Goal: Task Accomplishment & Management: Use online tool/utility

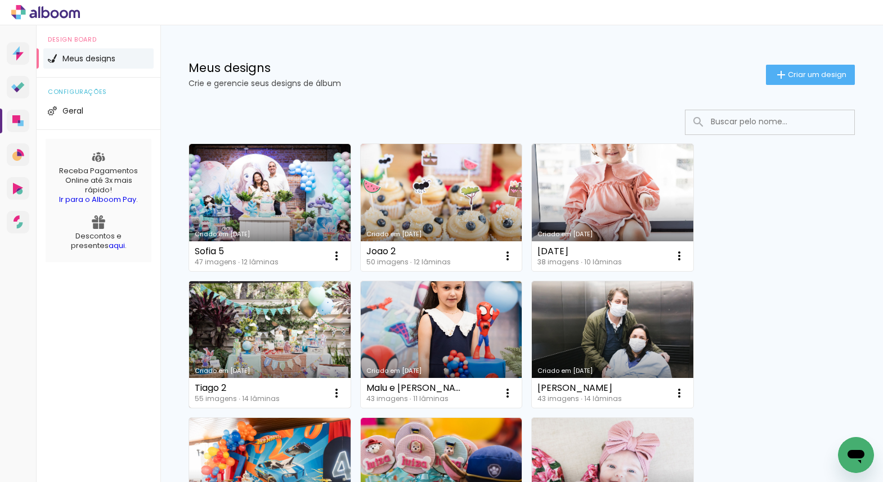
click at [292, 320] on link "Criado em [DATE]" at bounding box center [270, 344] width 162 height 127
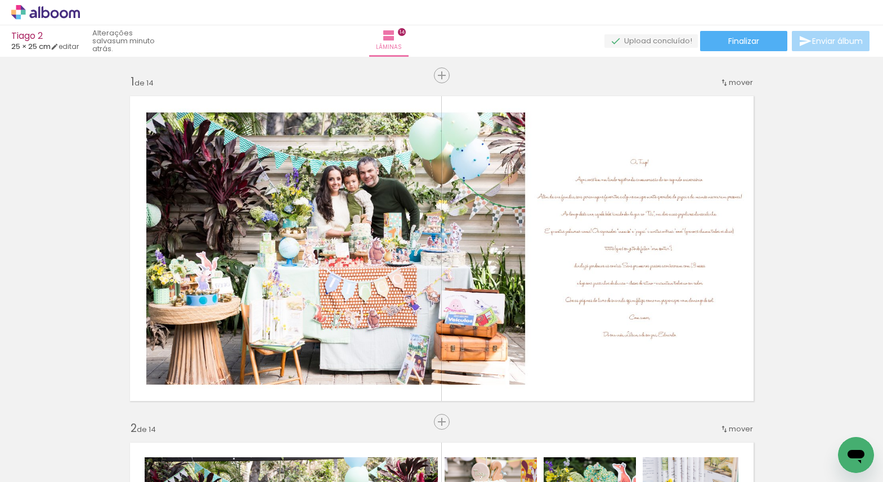
scroll to position [68, 0]
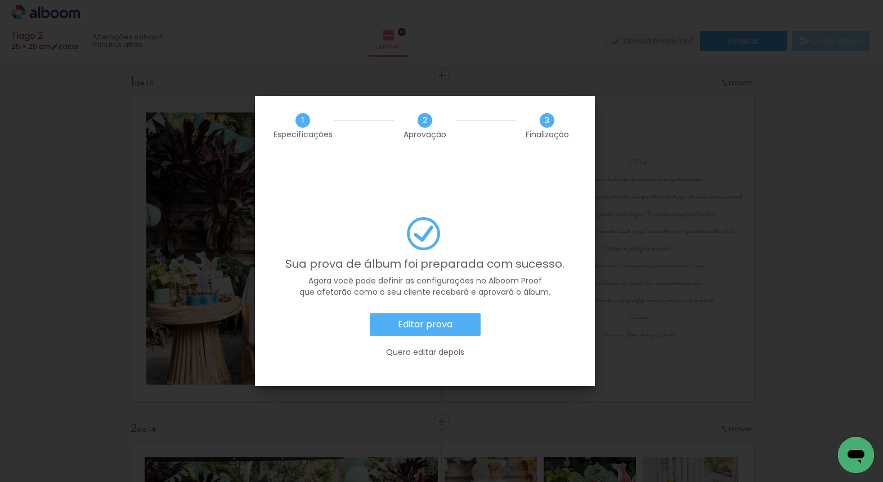
click at [0, 0] on slot "Editar prova" at bounding box center [0, 0] width 0 height 0
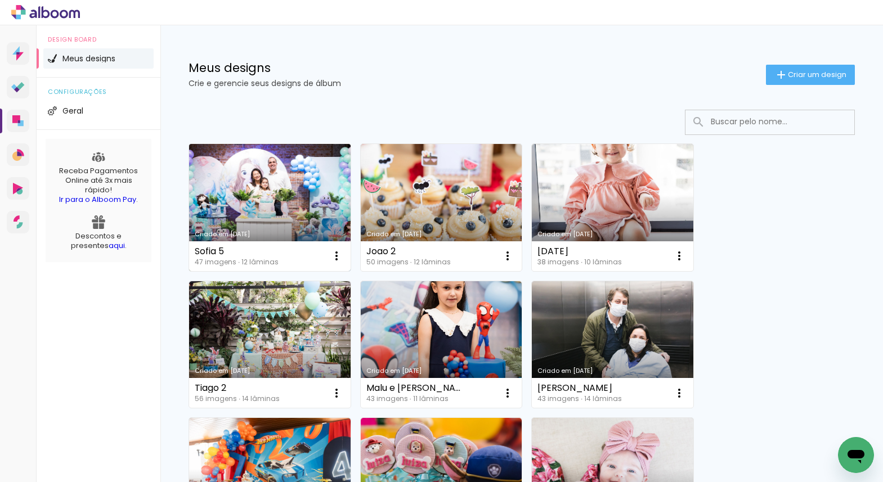
click at [316, 189] on link "Criado em [DATE]" at bounding box center [270, 207] width 162 height 127
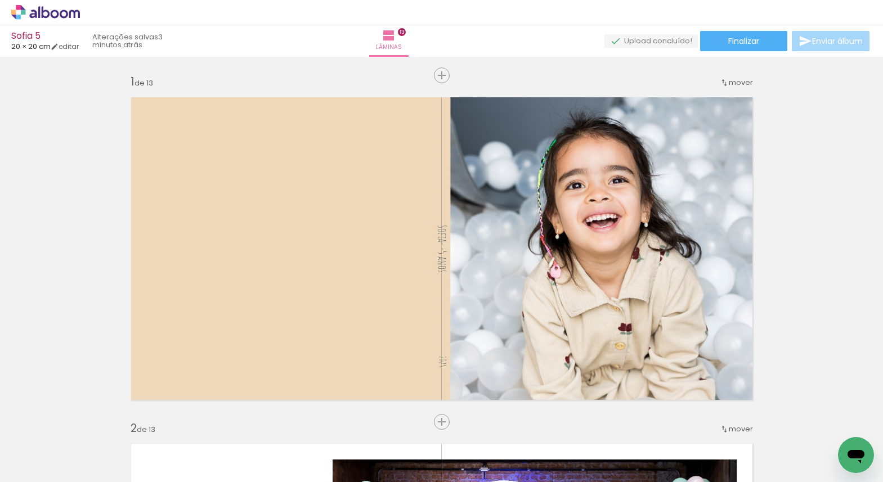
scroll to position [3668, 0]
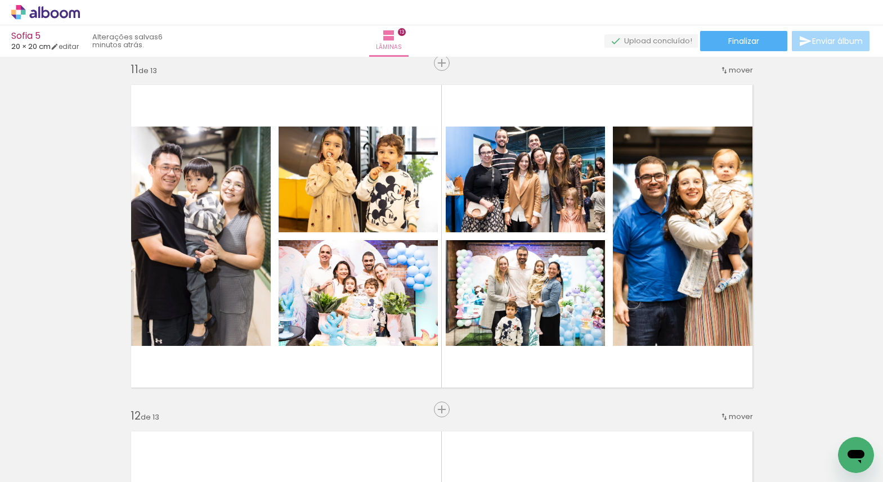
scroll to position [3479, 0]
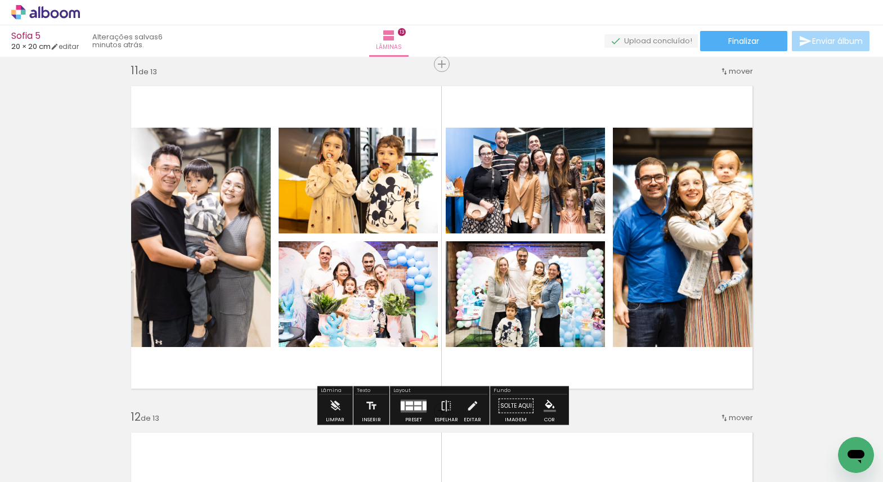
click at [416, 404] on div at bounding box center [417, 403] width 7 height 4
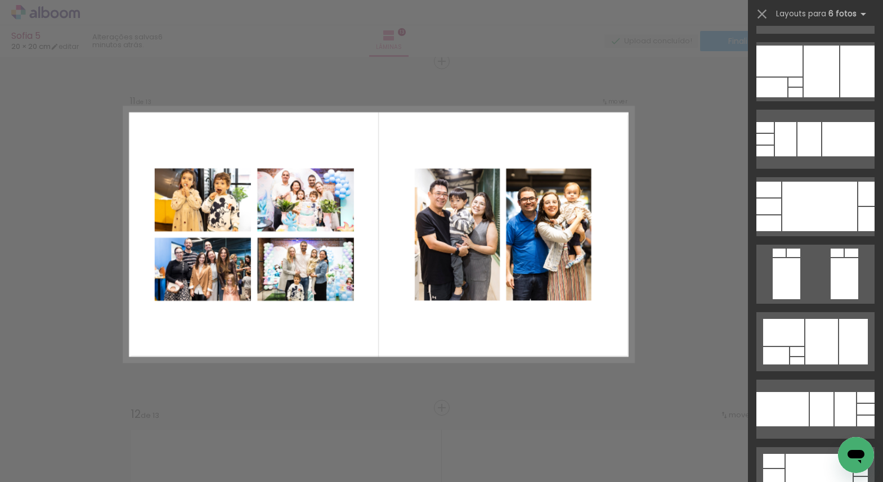
scroll to position [2224, 0]
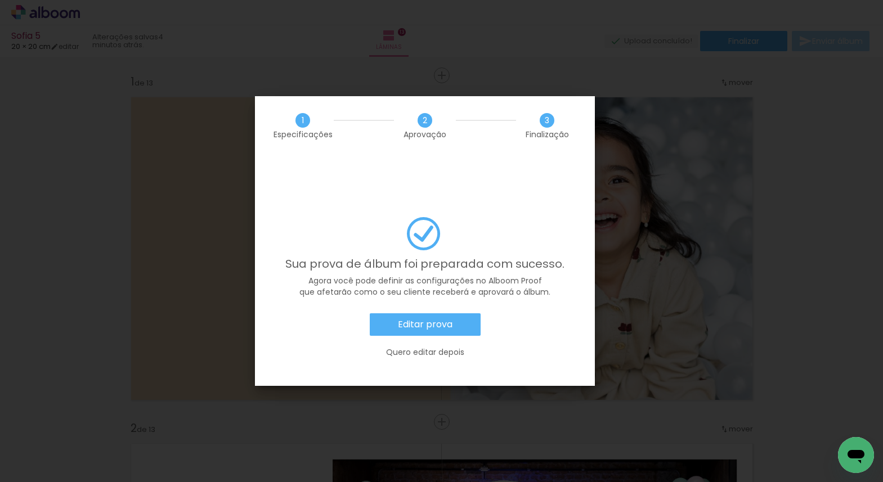
scroll to position [608, 0]
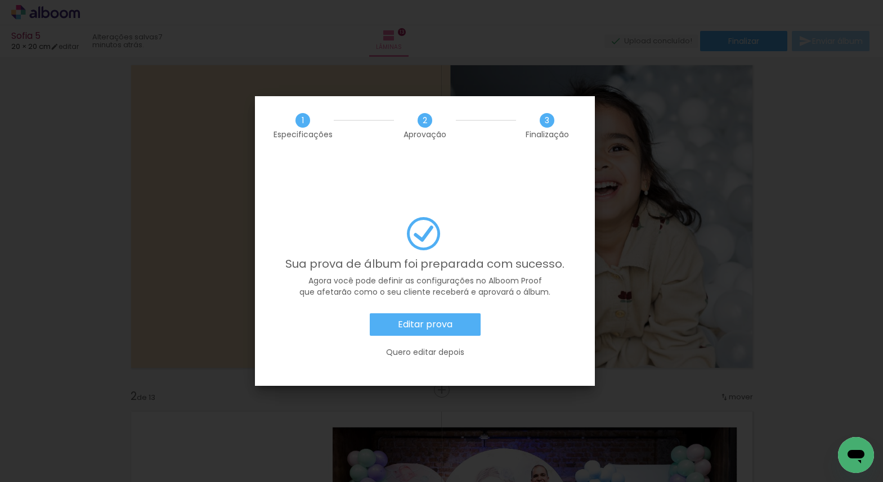
click at [0, 0] on slot "Editar prova" at bounding box center [0, 0] width 0 height 0
